Goal: Transaction & Acquisition: Purchase product/service

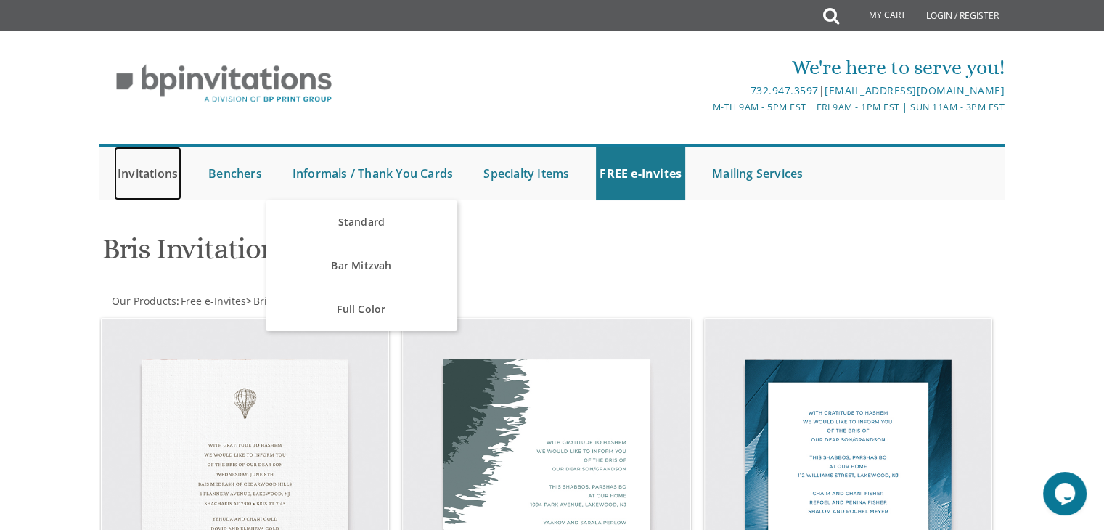
click at [129, 171] on link "Invitations" at bounding box center [147, 174] width 67 height 54
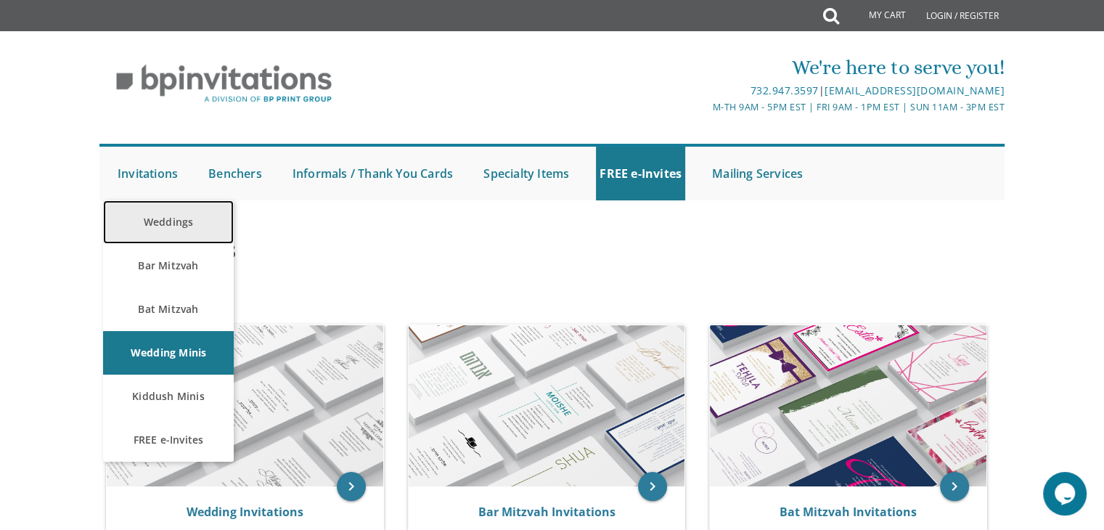
click at [168, 216] on link "Weddings" at bounding box center [168, 222] width 131 height 44
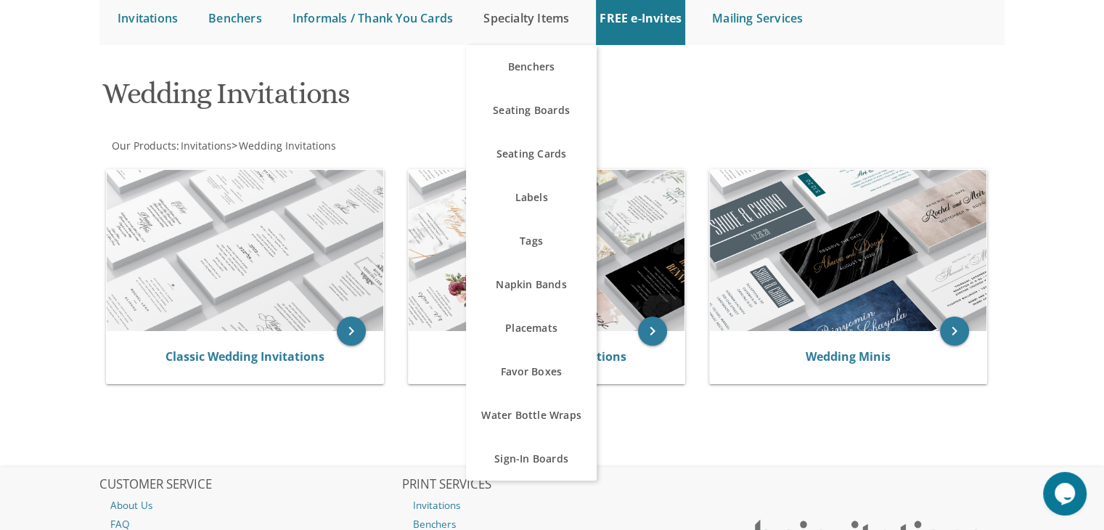
scroll to position [189, 0]
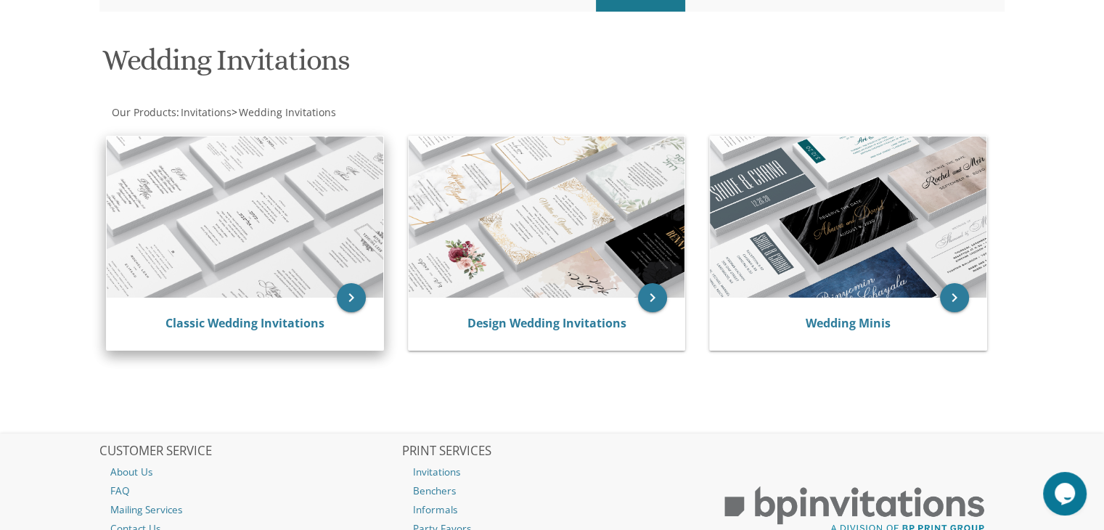
click at [323, 271] on img at bounding box center [245, 216] width 276 height 161
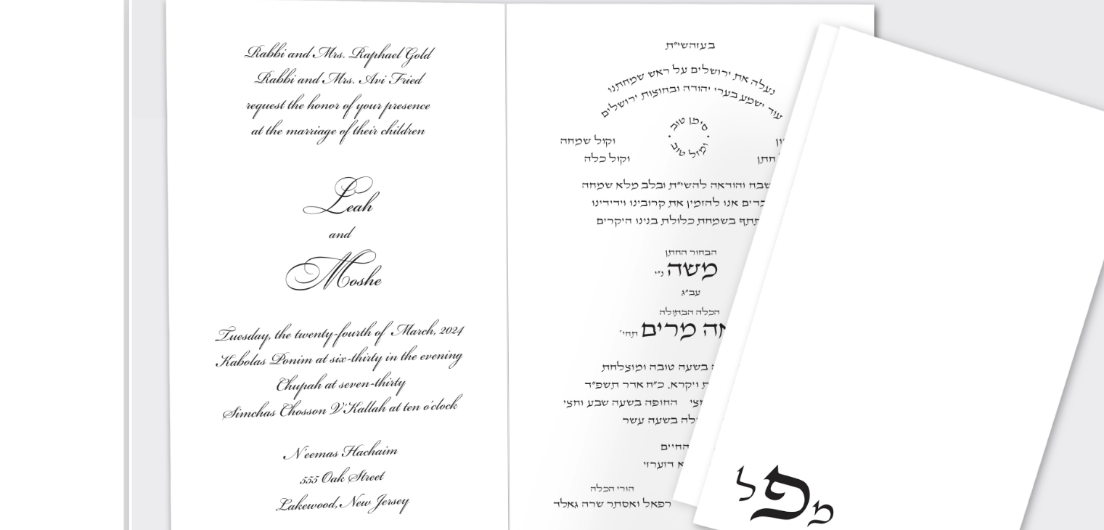
scroll to position [576, 0]
